Goal: Task Accomplishment & Management: Complete application form

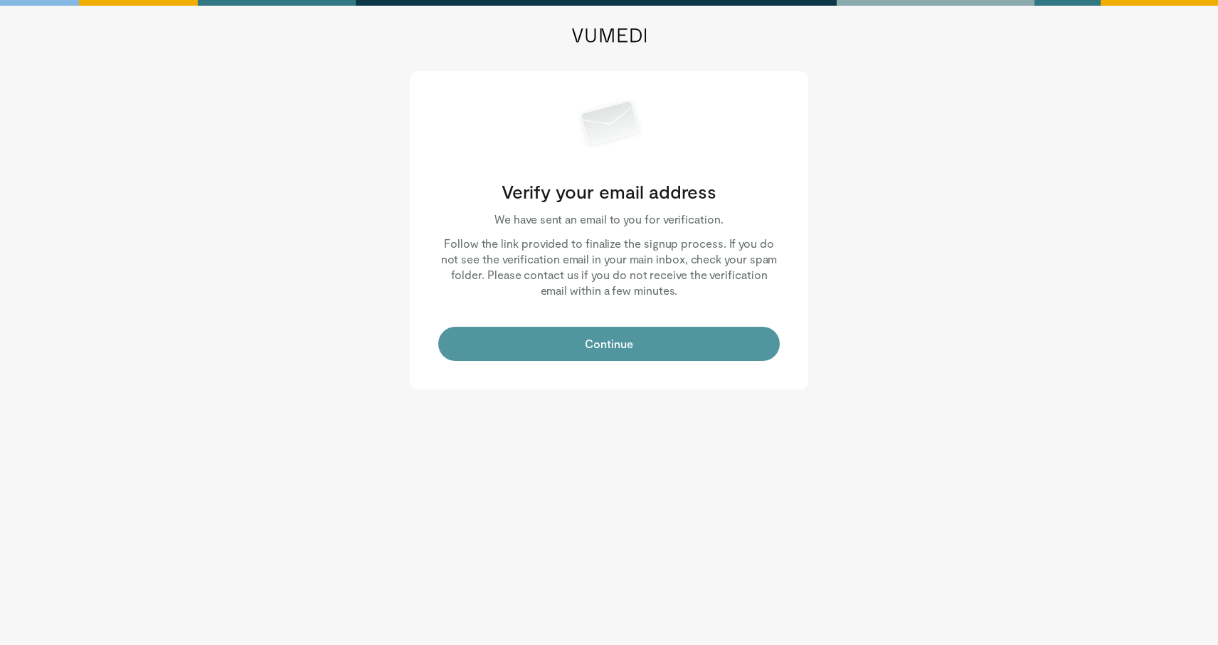
click at [609, 343] on button "Continue" at bounding box center [609, 344] width 342 height 34
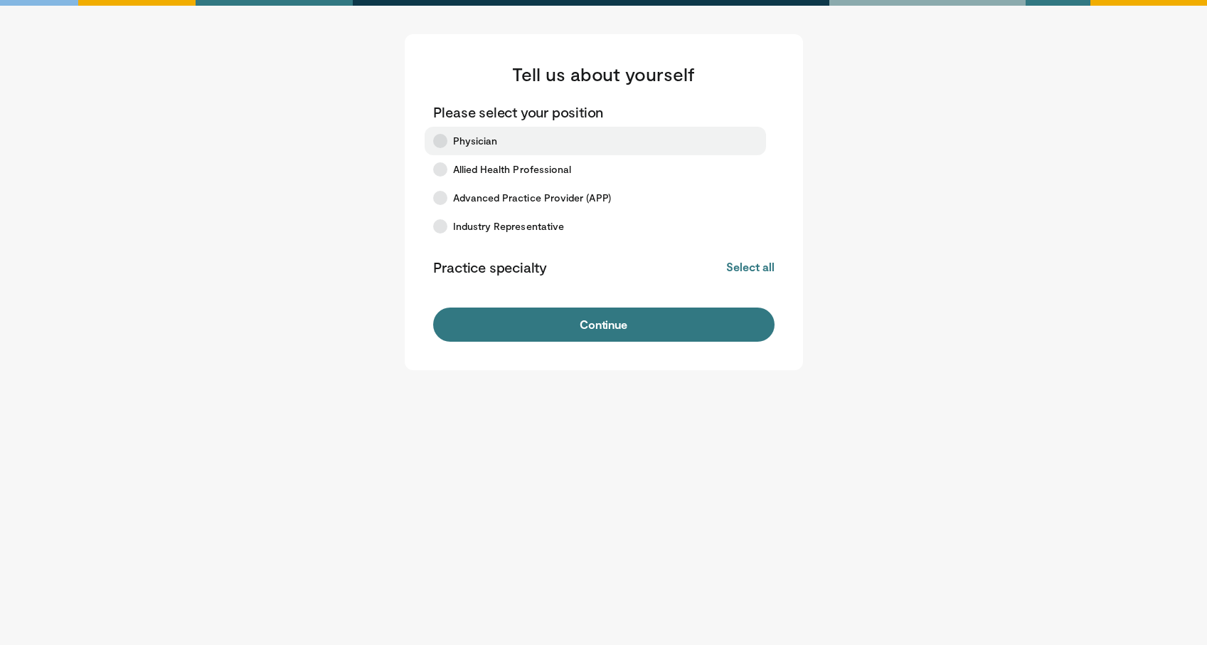
click at [444, 144] on icon at bounding box center [440, 141] width 14 height 14
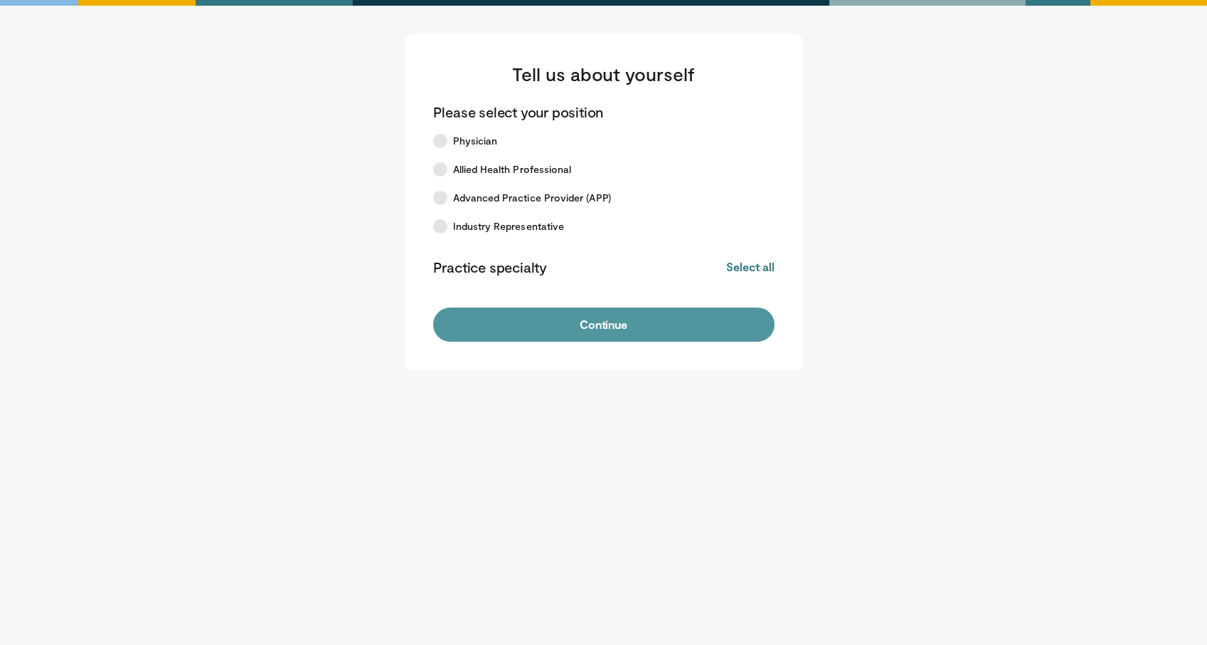
click at [559, 333] on button "Continue" at bounding box center [604, 324] width 342 height 34
click at [584, 327] on button "Continue" at bounding box center [604, 324] width 342 height 34
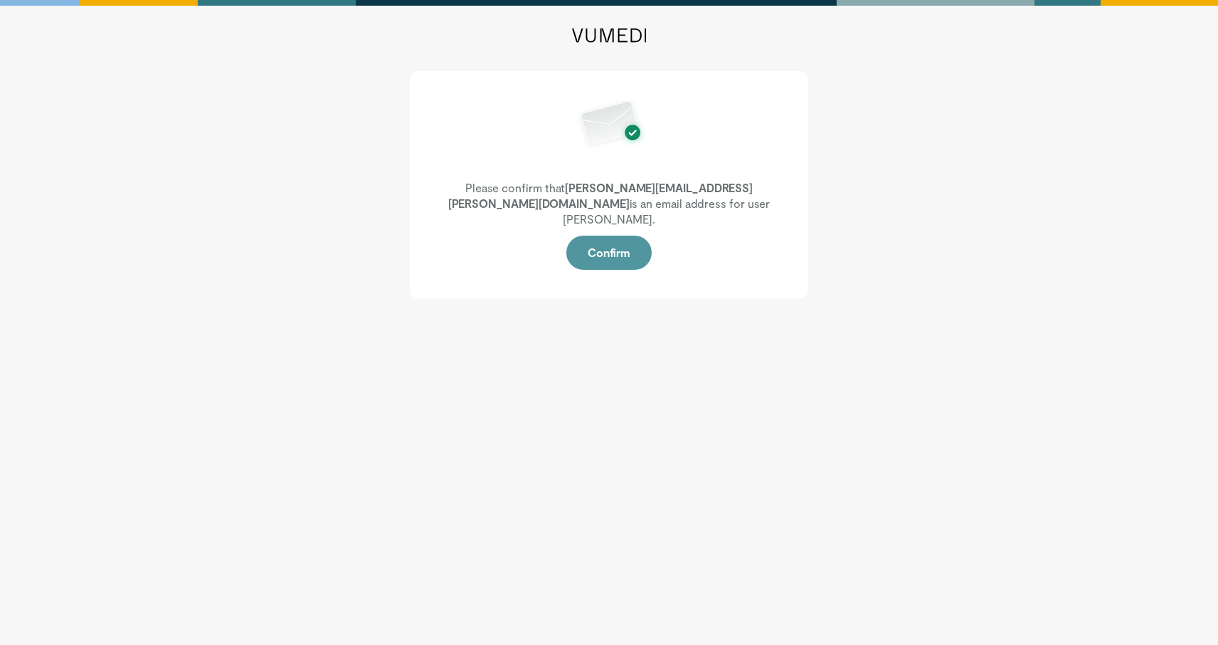
click at [607, 236] on button "Confirm" at bounding box center [608, 253] width 85 height 34
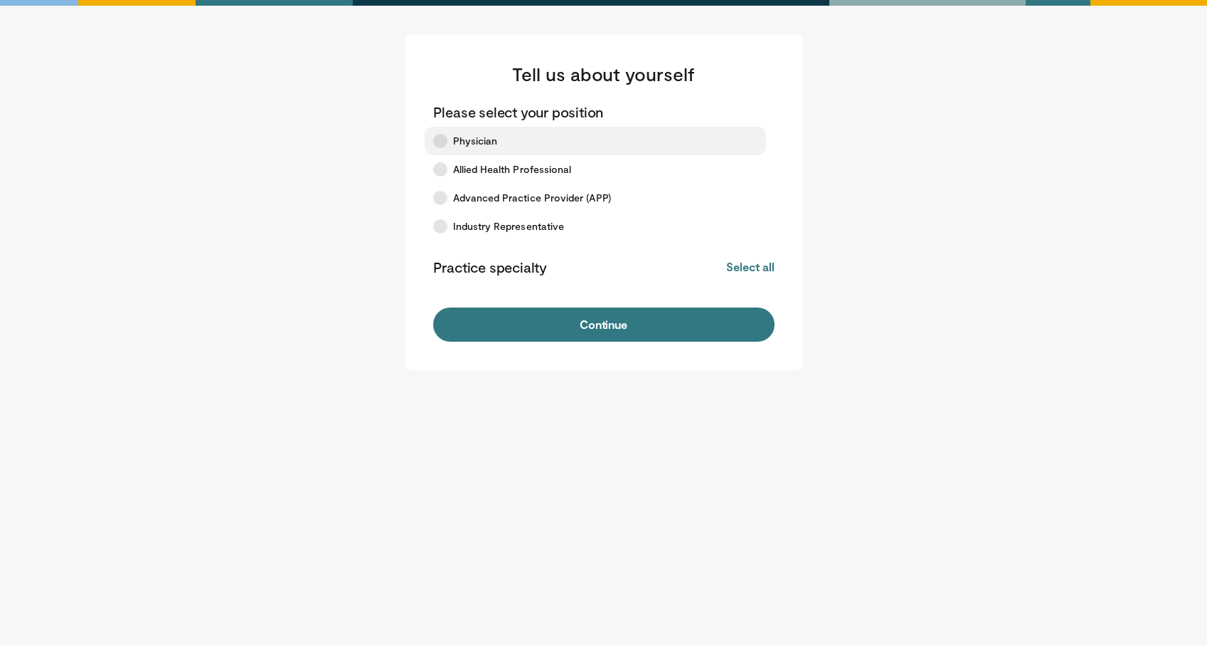
click at [440, 144] on icon at bounding box center [440, 141] width 14 height 14
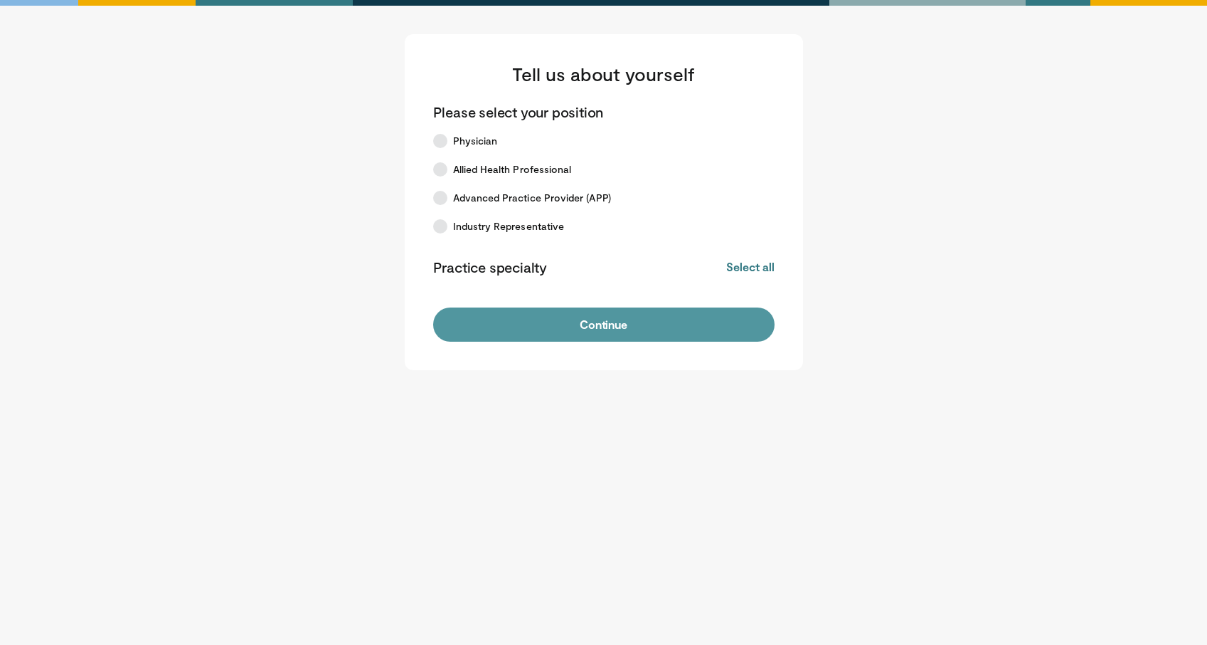
click at [592, 322] on button "Continue" at bounding box center [604, 324] width 342 height 34
click at [567, 327] on button "Continue" at bounding box center [604, 324] width 342 height 34
